Goal: Find specific page/section: Find specific page/section

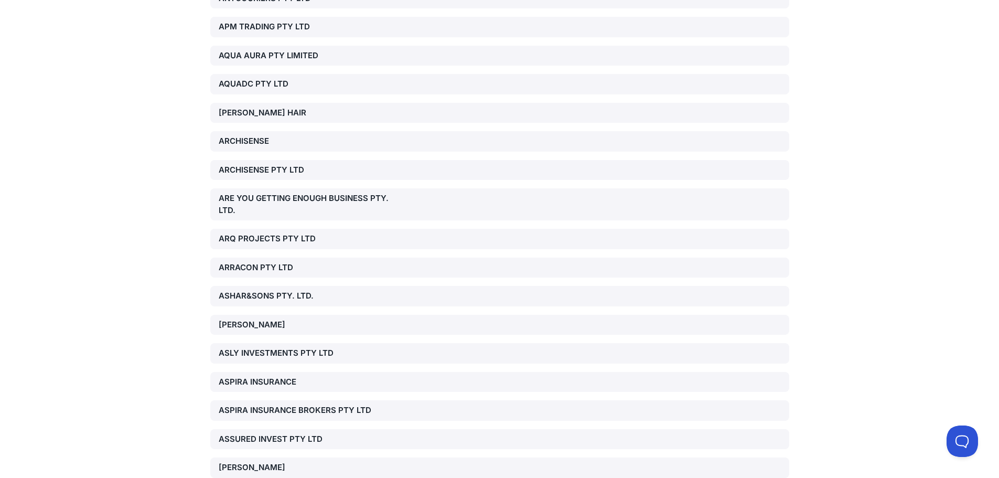
scroll to position [21096, 0]
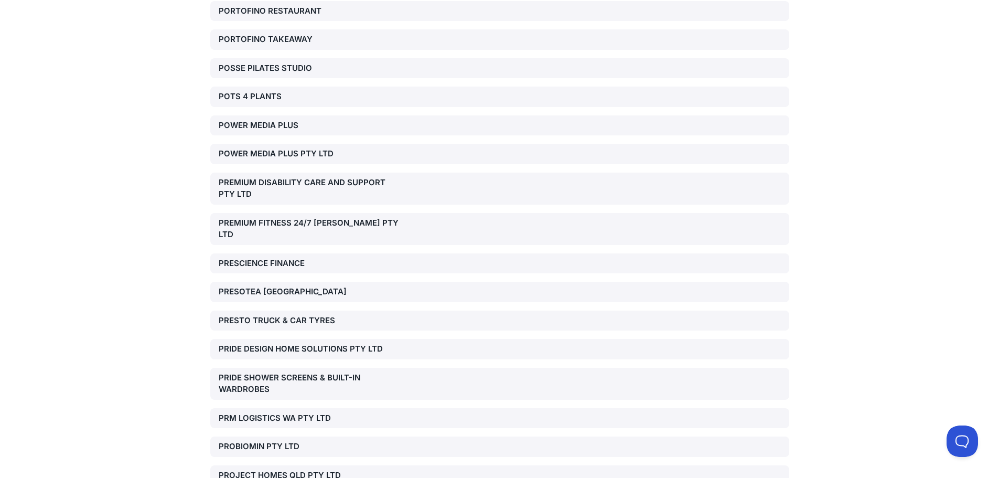
click at [303, 469] on div "PROJECT HOMES QLD PTY LTD" at bounding box center [311, 475] width 185 height 12
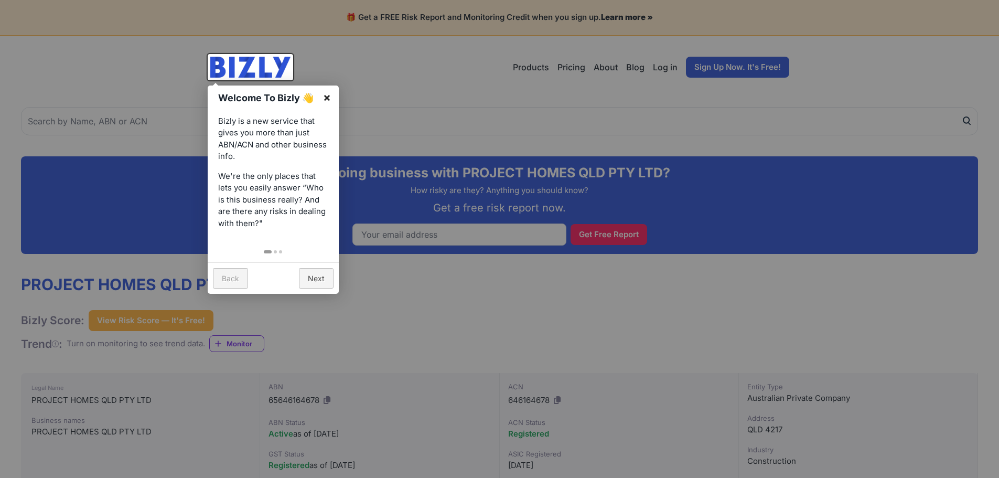
click at [327, 96] on link "×" at bounding box center [327, 97] width 24 height 24
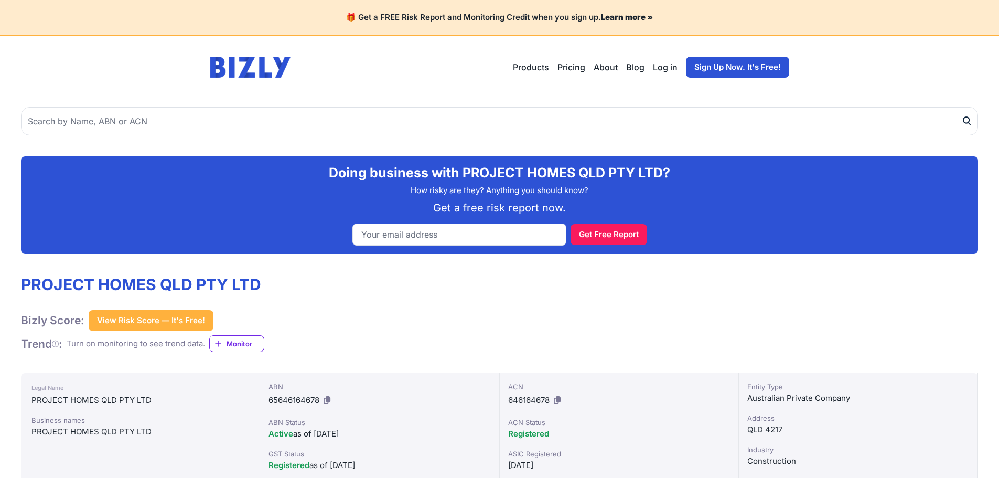
click at [375, 335] on div "PROJECT HOMES QLD PTY LTD Bizly Score: View Risk Score — It's Free! View Risk S…" at bounding box center [499, 313] width 957 height 77
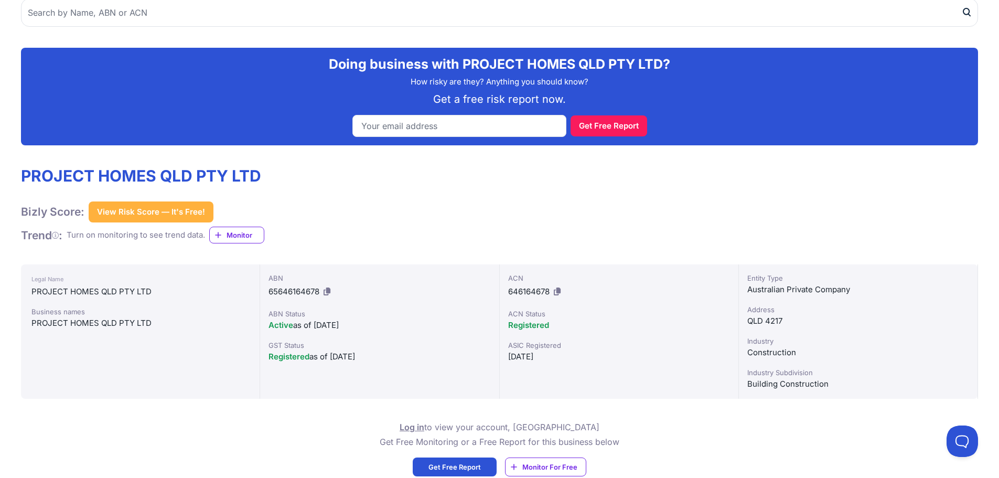
scroll to position [108, 0]
